Goal: Information Seeking & Learning: Learn about a topic

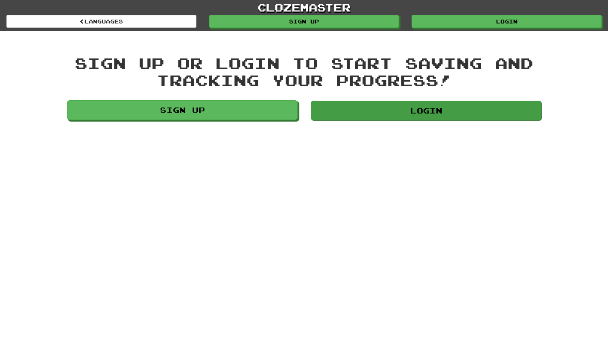
click at [400, 115] on link "Login" at bounding box center [426, 111] width 231 height 20
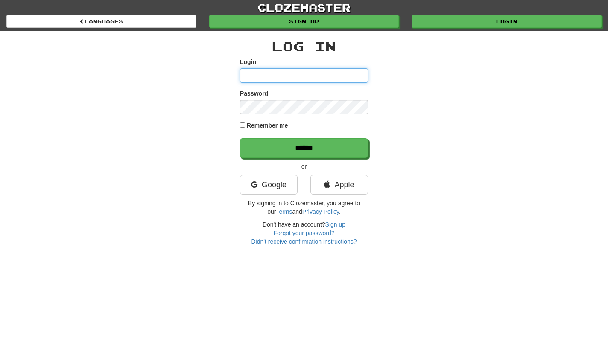
type input "***"
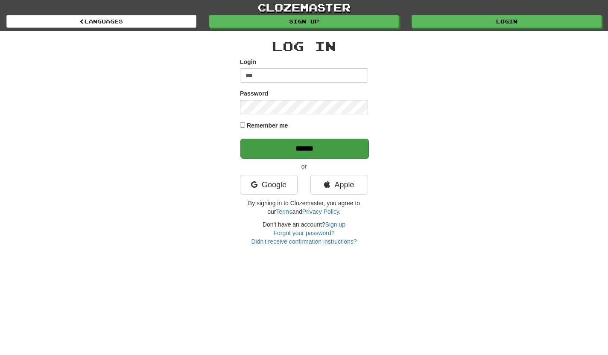
click at [303, 146] on input "******" at bounding box center [305, 149] width 128 height 20
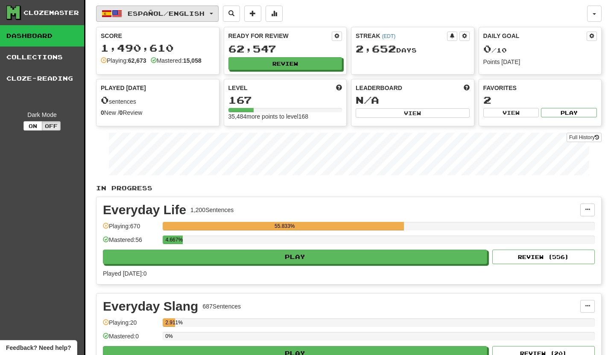
click at [219, 11] on button "Español / English" at bounding box center [157, 14] width 123 height 16
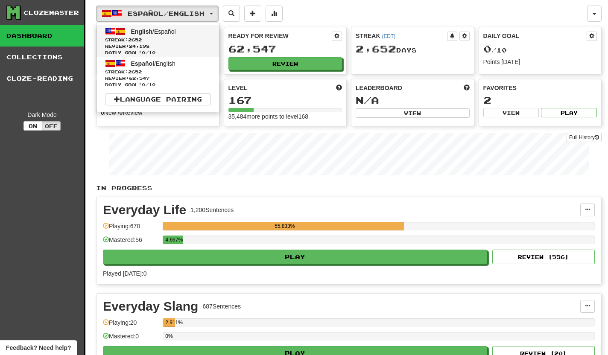
click at [142, 41] on span "2652" at bounding box center [135, 39] width 14 height 5
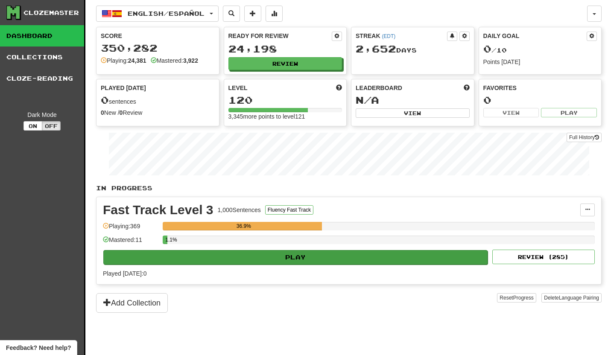
click at [361, 258] on button "Play" at bounding box center [295, 257] width 384 height 15
select select "**"
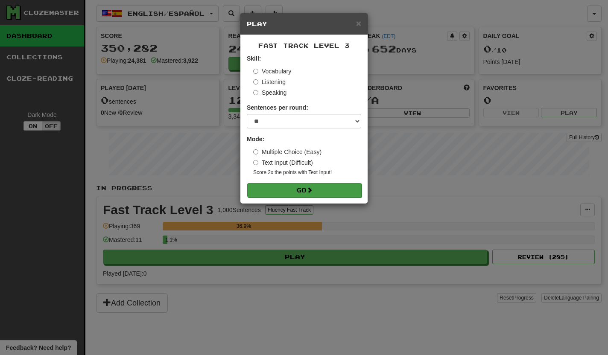
click at [325, 193] on button "Go" at bounding box center [304, 190] width 114 height 15
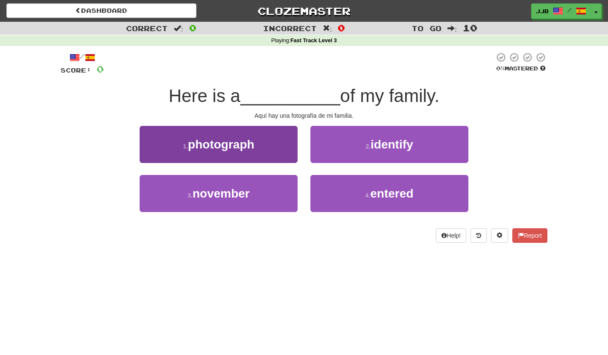
click at [288, 147] on button "1 . photograph" at bounding box center [219, 144] width 158 height 37
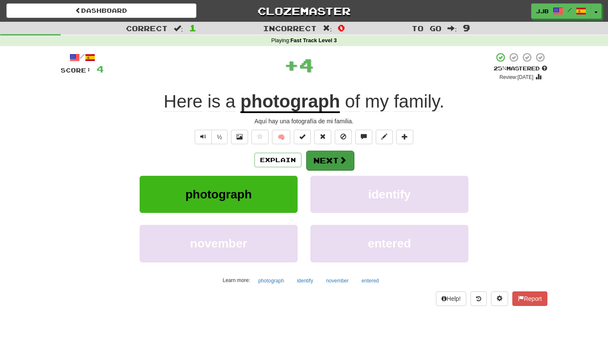
click at [337, 164] on button "Next" at bounding box center [330, 161] width 48 height 20
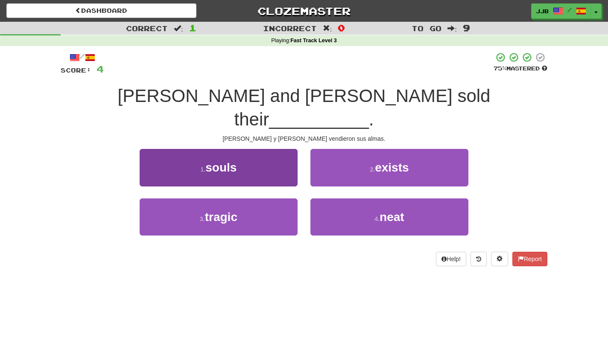
click at [269, 150] on button "1 . souls" at bounding box center [219, 167] width 158 height 37
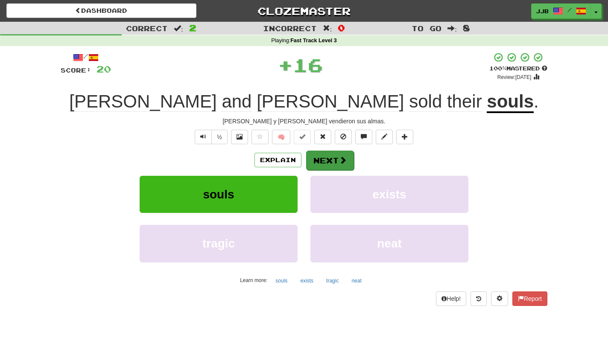
click at [330, 163] on button "Next" at bounding box center [330, 161] width 48 height 20
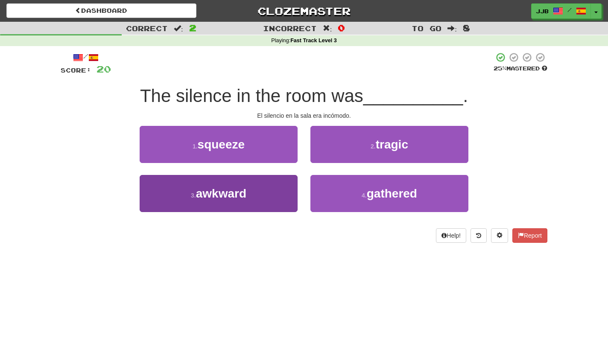
click at [281, 195] on button "3 . awkward" at bounding box center [219, 193] width 158 height 37
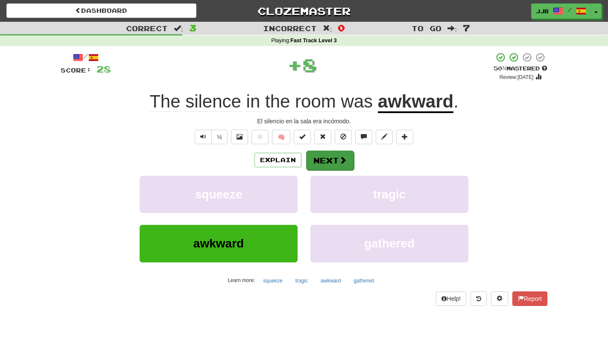
click at [334, 155] on button "Next" at bounding box center [330, 161] width 48 height 20
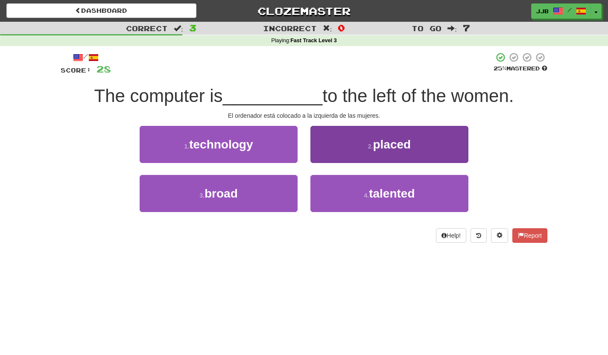
click at [356, 145] on button "2 . placed" at bounding box center [390, 144] width 158 height 37
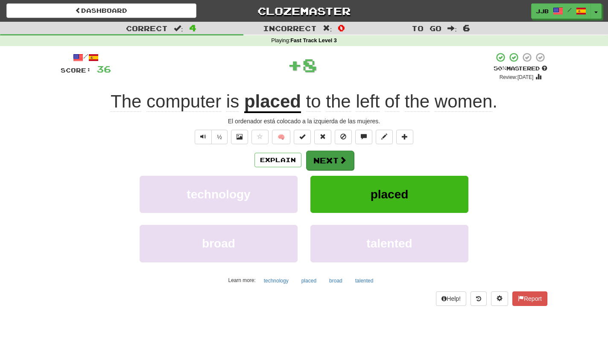
click at [321, 167] on button "Next" at bounding box center [330, 161] width 48 height 20
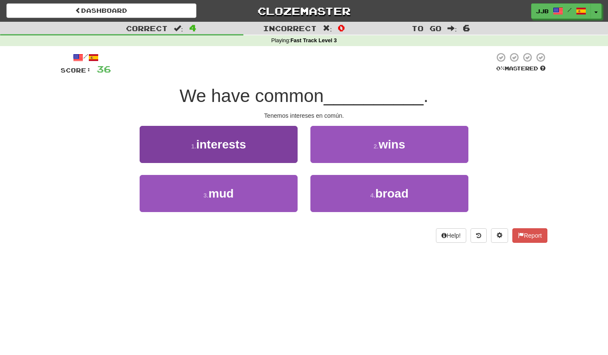
click at [270, 144] on button "1 . interests" at bounding box center [219, 144] width 158 height 37
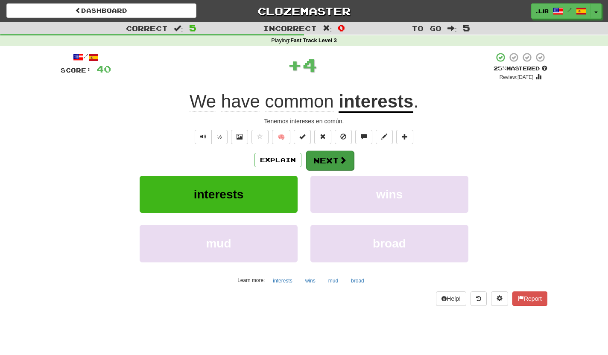
click at [327, 155] on button "Next" at bounding box center [330, 161] width 48 height 20
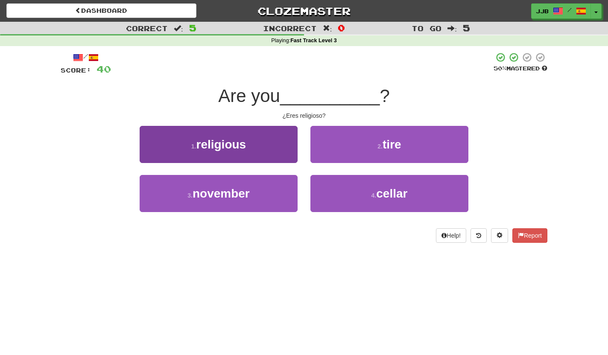
click at [270, 150] on button "1 . religious" at bounding box center [219, 144] width 158 height 37
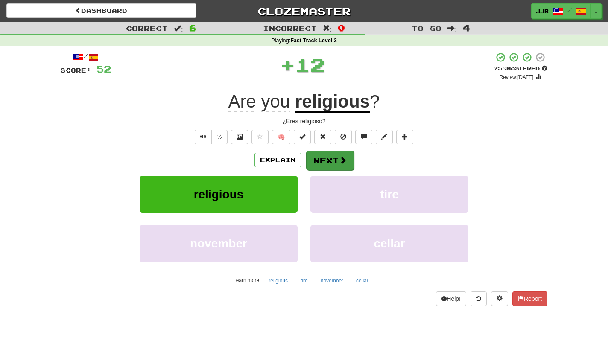
click at [319, 163] on button "Next" at bounding box center [330, 161] width 48 height 20
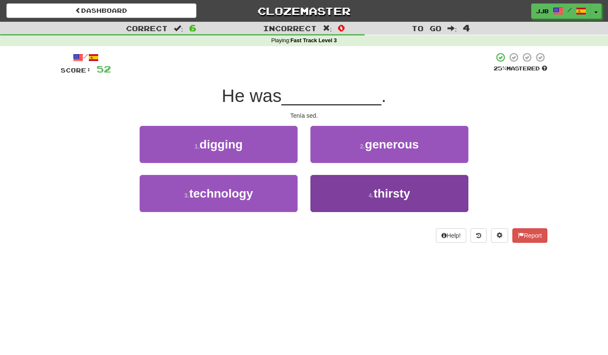
click at [335, 184] on button "4 . thirsty" at bounding box center [390, 193] width 158 height 37
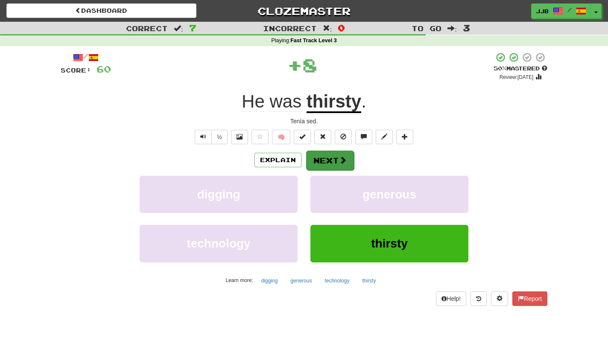
click at [329, 154] on button "Next" at bounding box center [330, 161] width 48 height 20
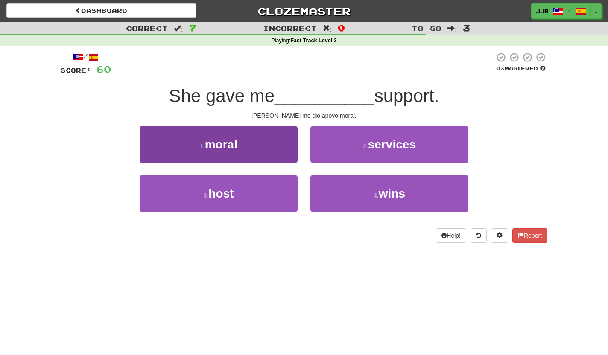
click at [269, 139] on button "1 . moral" at bounding box center [219, 144] width 158 height 37
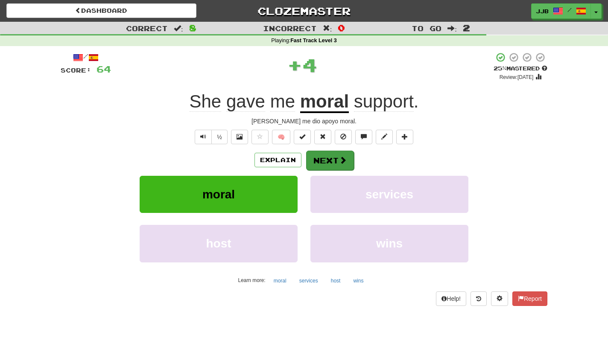
click at [331, 158] on button "Next" at bounding box center [330, 161] width 48 height 20
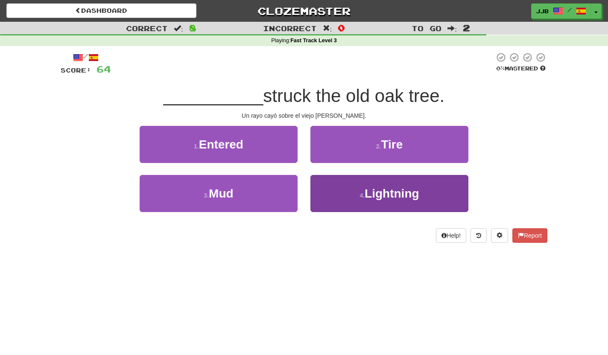
click at [355, 186] on button "4 . Lightning" at bounding box center [390, 193] width 158 height 37
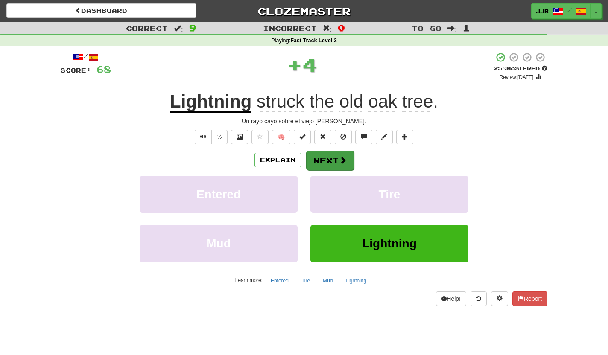
click at [336, 153] on button "Next" at bounding box center [330, 161] width 48 height 20
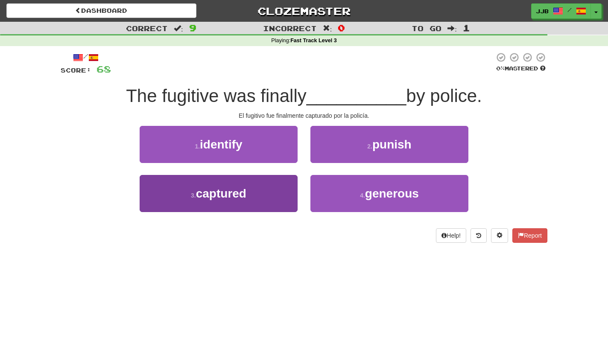
click at [270, 185] on button "3 . captured" at bounding box center [219, 193] width 158 height 37
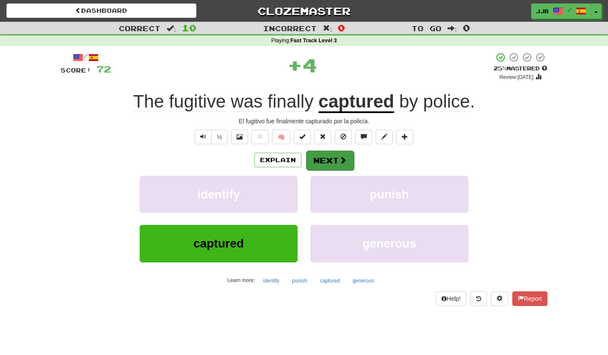
click at [327, 156] on button "Next" at bounding box center [330, 161] width 48 height 20
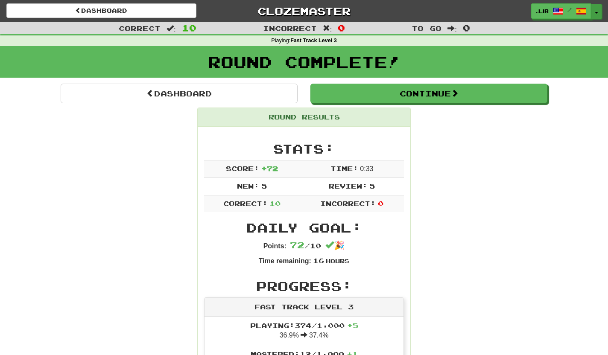
click at [598, 12] on span "button" at bounding box center [596, 13] width 3 height 2
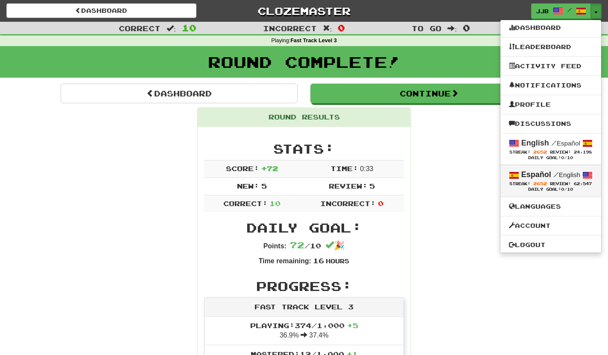
click at [549, 187] on div "Daily Goal: 0 /10" at bounding box center [551, 190] width 84 height 6
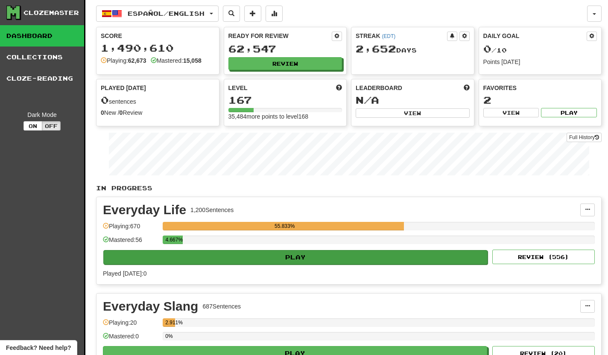
click at [334, 253] on button "Play" at bounding box center [295, 257] width 384 height 15
select select "**"
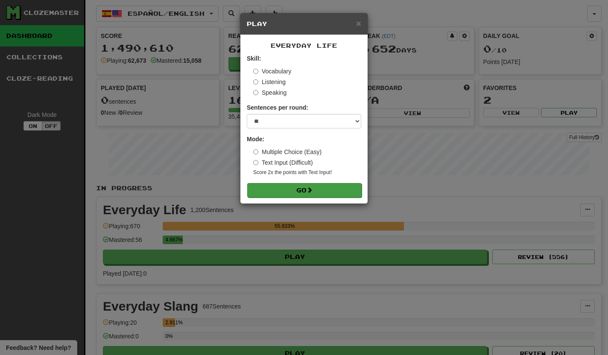
click at [317, 196] on button "Go" at bounding box center [304, 190] width 114 height 15
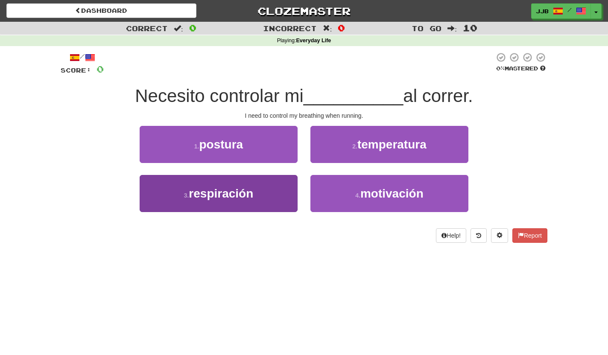
click at [280, 190] on button "3 . respiración" at bounding box center [219, 193] width 158 height 37
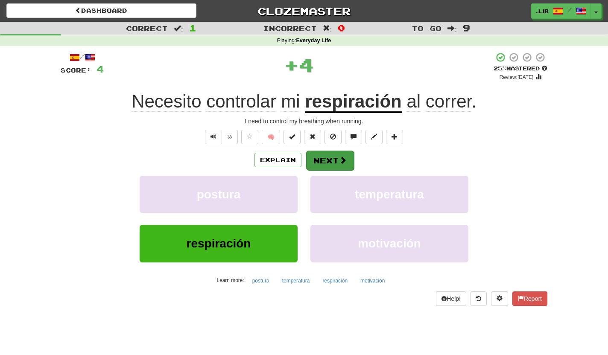
click at [332, 160] on button "Next" at bounding box center [330, 161] width 48 height 20
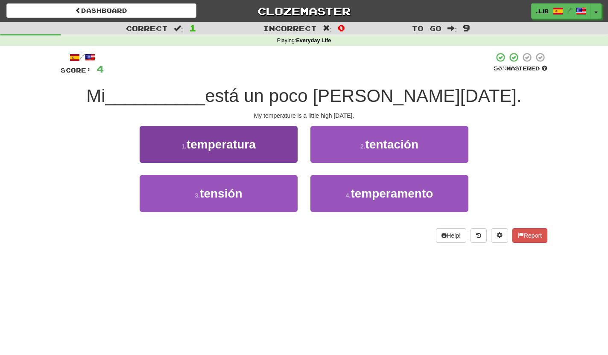
click at [276, 149] on button "1 . temperatura" at bounding box center [219, 144] width 158 height 37
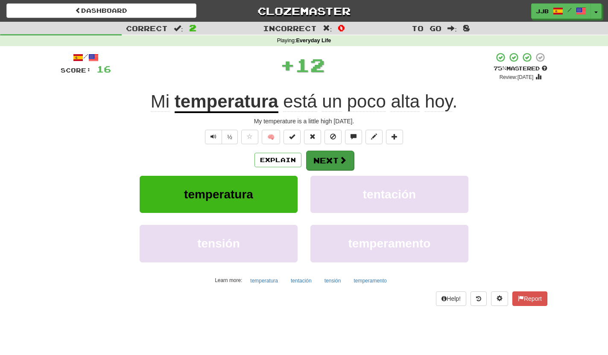
click at [318, 158] on button "Next" at bounding box center [330, 161] width 48 height 20
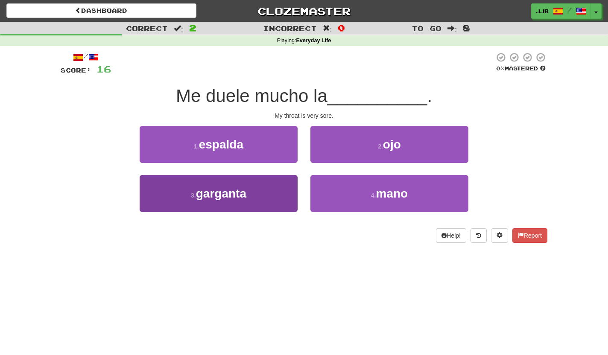
click at [280, 194] on button "3 . garganta" at bounding box center [219, 193] width 158 height 37
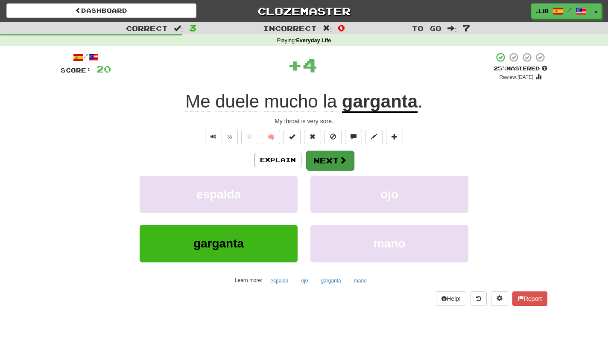
click at [332, 161] on button "Next" at bounding box center [330, 161] width 48 height 20
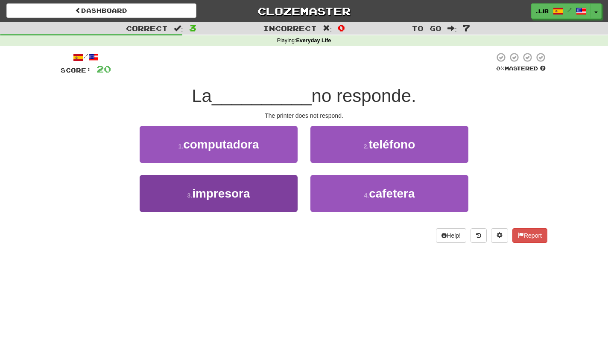
click at [285, 190] on button "3 . impresora" at bounding box center [219, 193] width 158 height 37
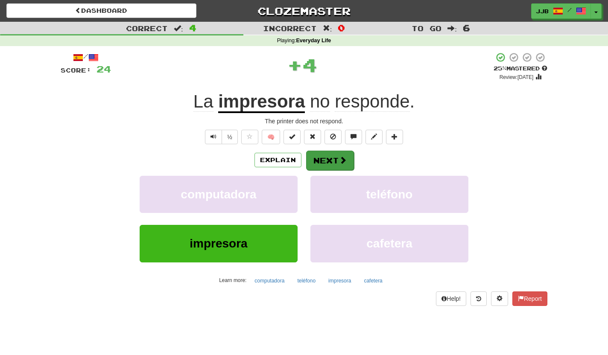
click at [323, 157] on button "Next" at bounding box center [330, 161] width 48 height 20
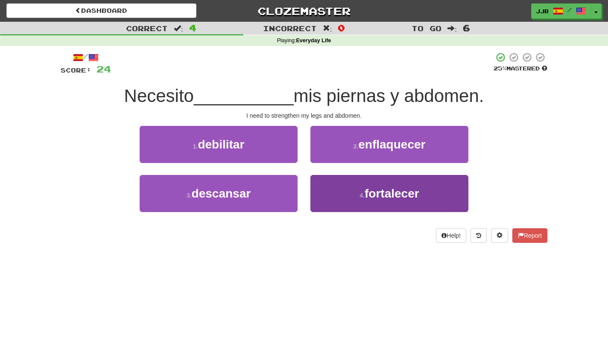
click at [354, 192] on button "4 . fortalecer" at bounding box center [390, 193] width 158 height 37
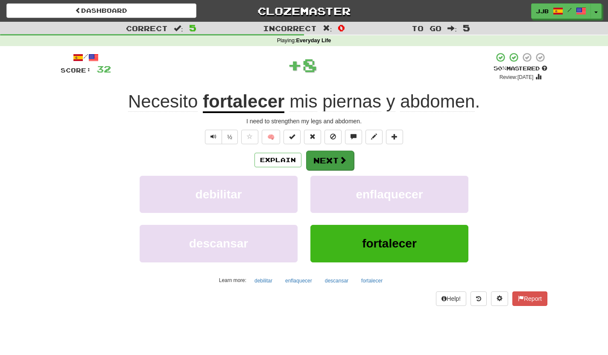
click at [335, 162] on button "Next" at bounding box center [330, 161] width 48 height 20
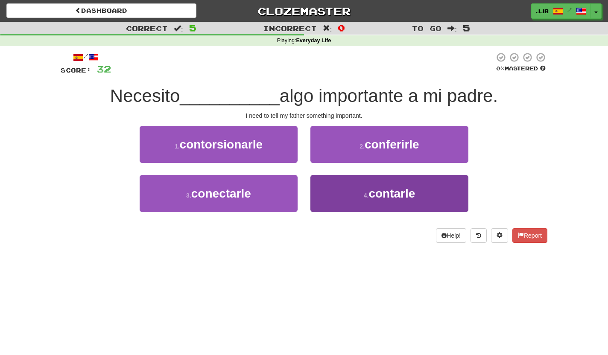
click at [367, 194] on small "4 ." at bounding box center [366, 195] width 5 height 7
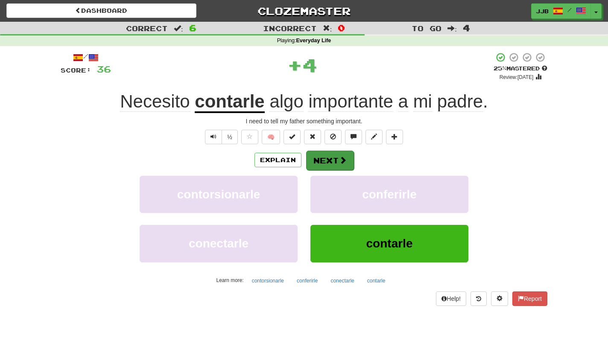
click at [329, 155] on button "Next" at bounding box center [330, 161] width 48 height 20
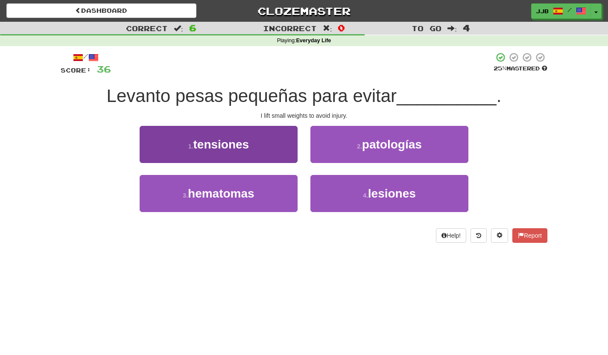
click at [273, 148] on button "1 . tensiones" at bounding box center [219, 144] width 158 height 37
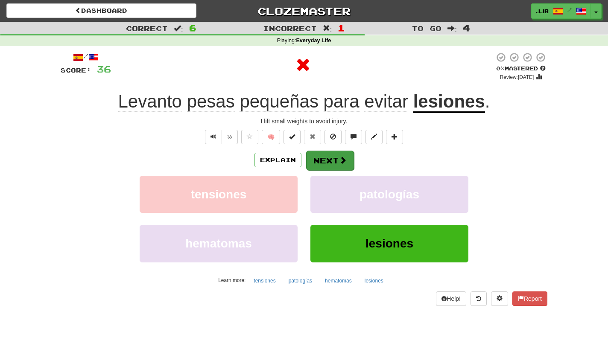
click at [332, 161] on button "Next" at bounding box center [330, 161] width 48 height 20
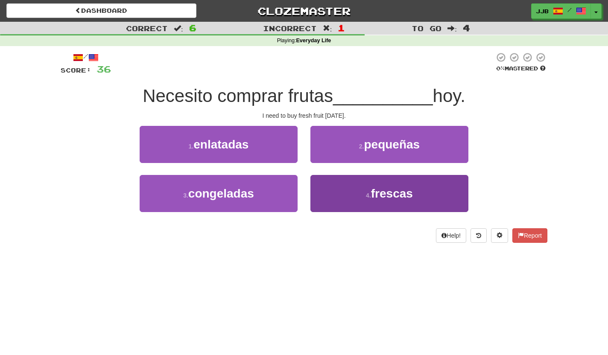
click at [382, 197] on span "frescas" at bounding box center [392, 193] width 42 height 13
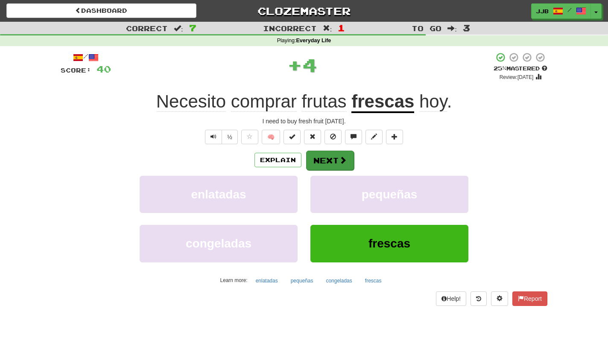
click at [337, 161] on button "Next" at bounding box center [330, 161] width 48 height 20
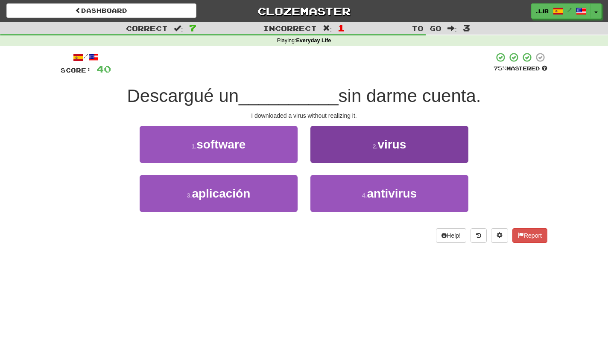
click at [358, 149] on button "2 . virus" at bounding box center [390, 144] width 158 height 37
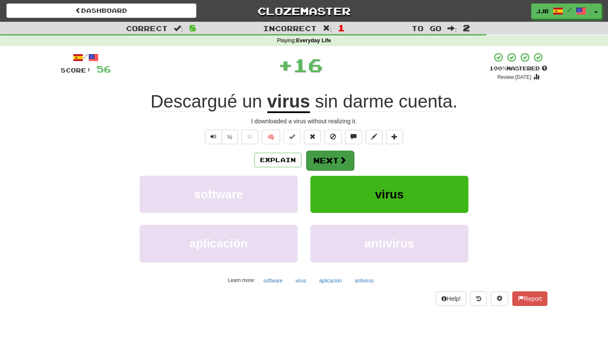
click at [334, 159] on button "Next" at bounding box center [330, 161] width 48 height 20
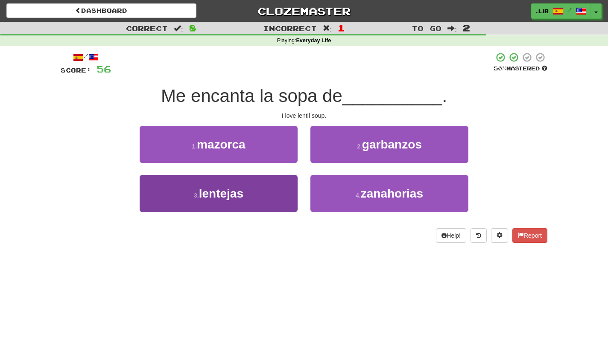
click at [272, 185] on button "3 . lentejas" at bounding box center [219, 193] width 158 height 37
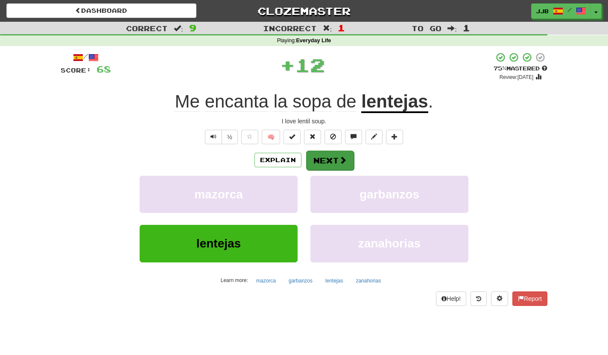
click at [320, 155] on button "Next" at bounding box center [330, 161] width 48 height 20
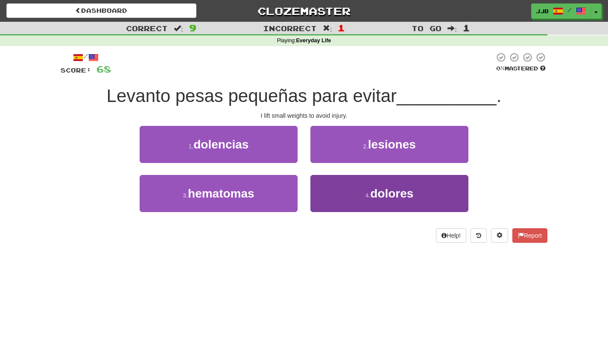
click at [358, 194] on button "4 . dolores" at bounding box center [390, 193] width 158 height 37
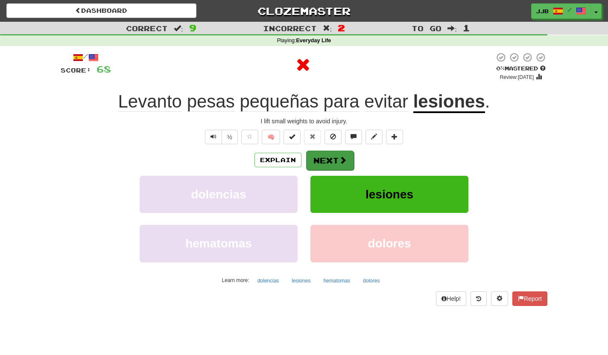
click at [344, 160] on span at bounding box center [343, 160] width 8 height 8
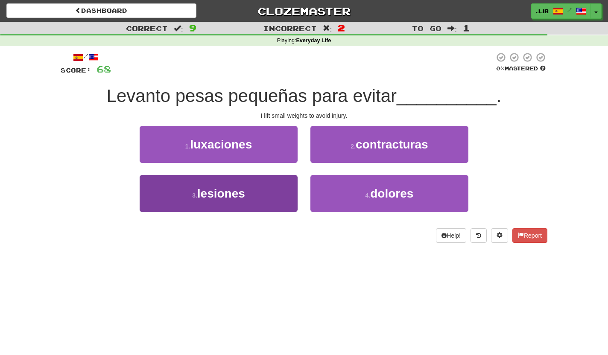
click at [252, 191] on button "3 . lesiones" at bounding box center [219, 193] width 158 height 37
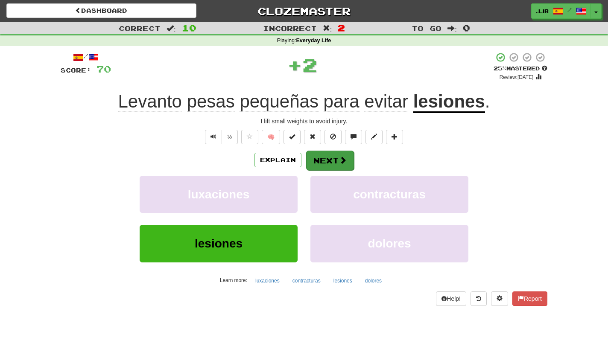
click at [334, 161] on button "Next" at bounding box center [330, 161] width 48 height 20
